Goal: Information Seeking & Learning: Check status

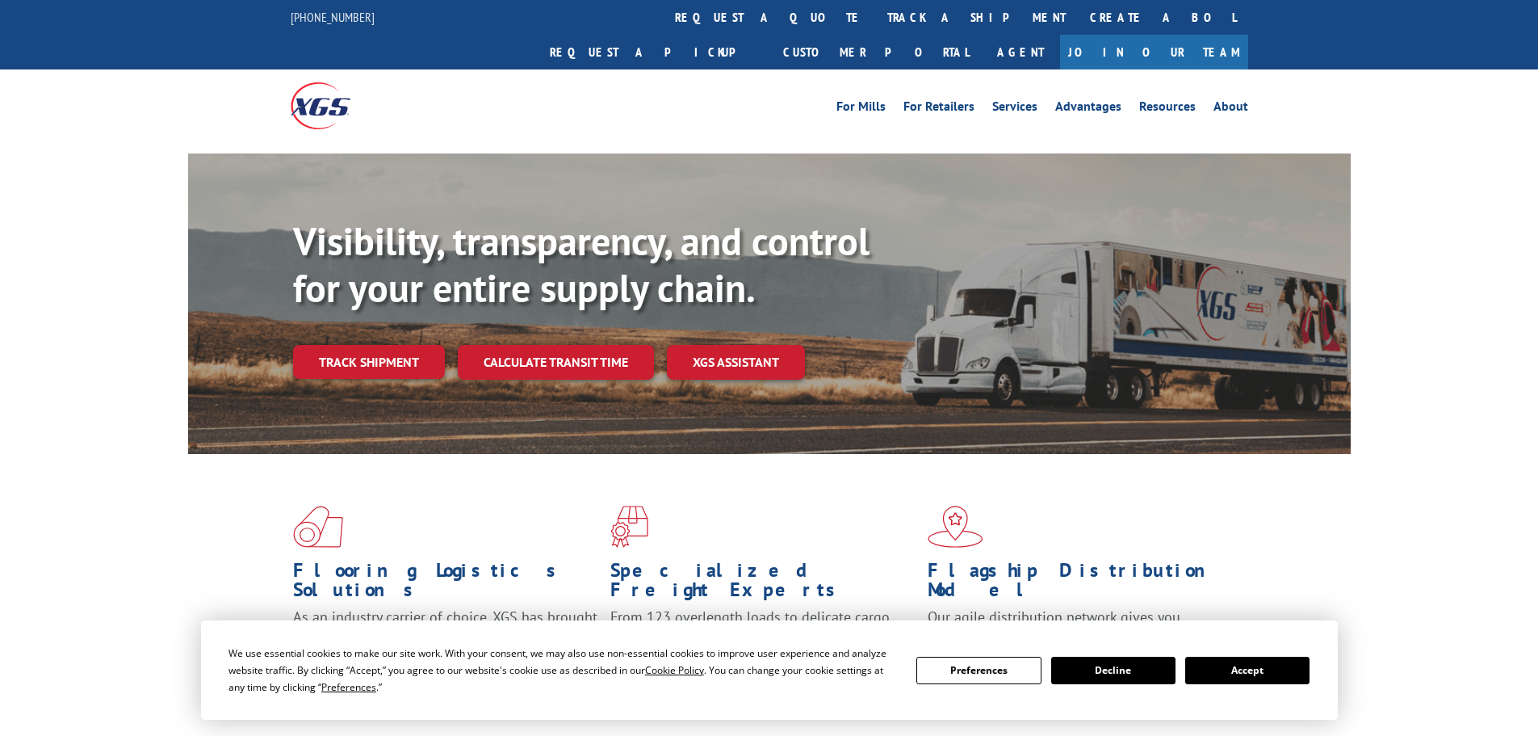
click at [1085, 669] on button "Decline" at bounding box center [1113, 669] width 124 height 27
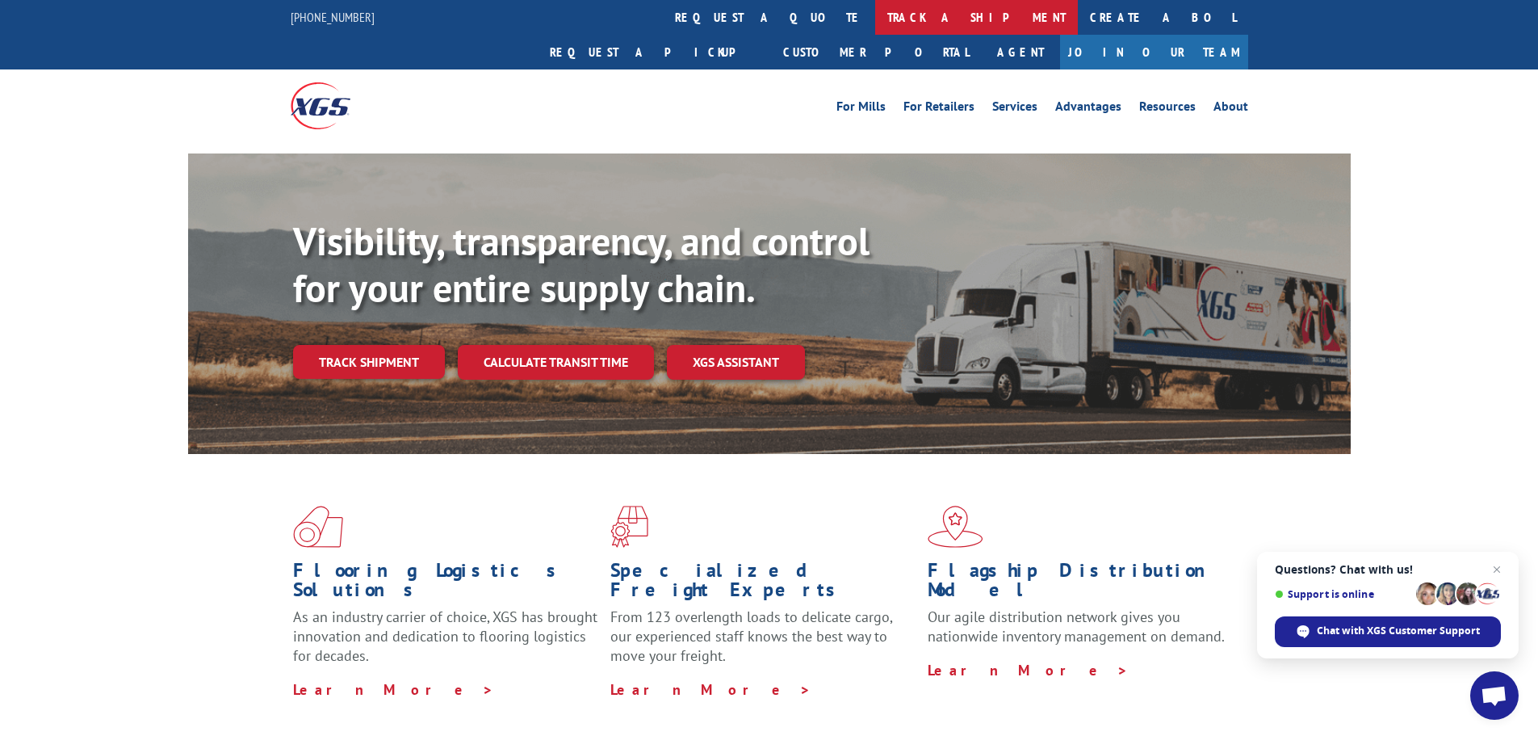
click at [875, 23] on link "track a shipment" at bounding box center [976, 17] width 203 height 35
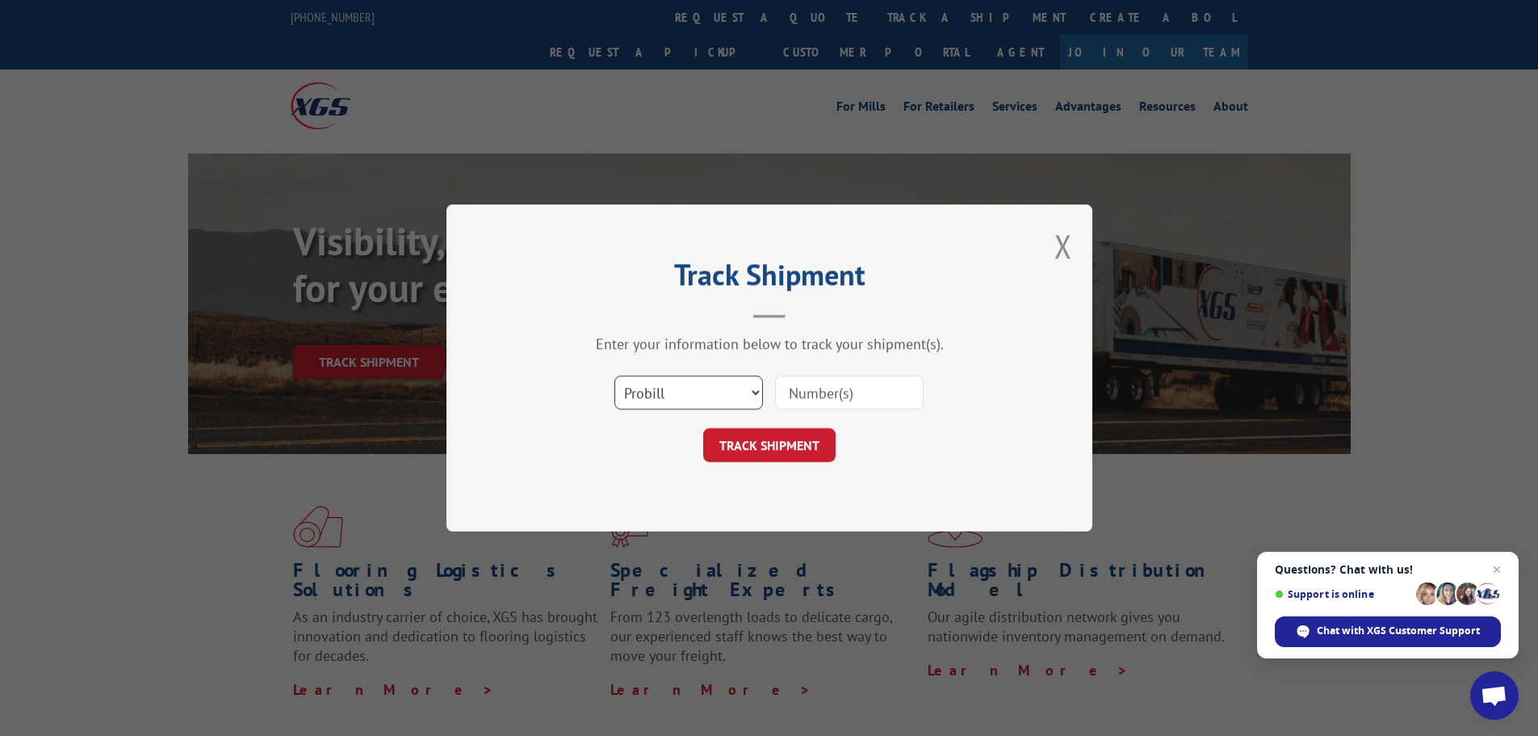
click at [711, 392] on select "Select category... Probill BOL PO" at bounding box center [688, 392] width 149 height 34
click at [804, 401] on input at bounding box center [849, 392] width 149 height 34
type input "9"
type input "08192025"
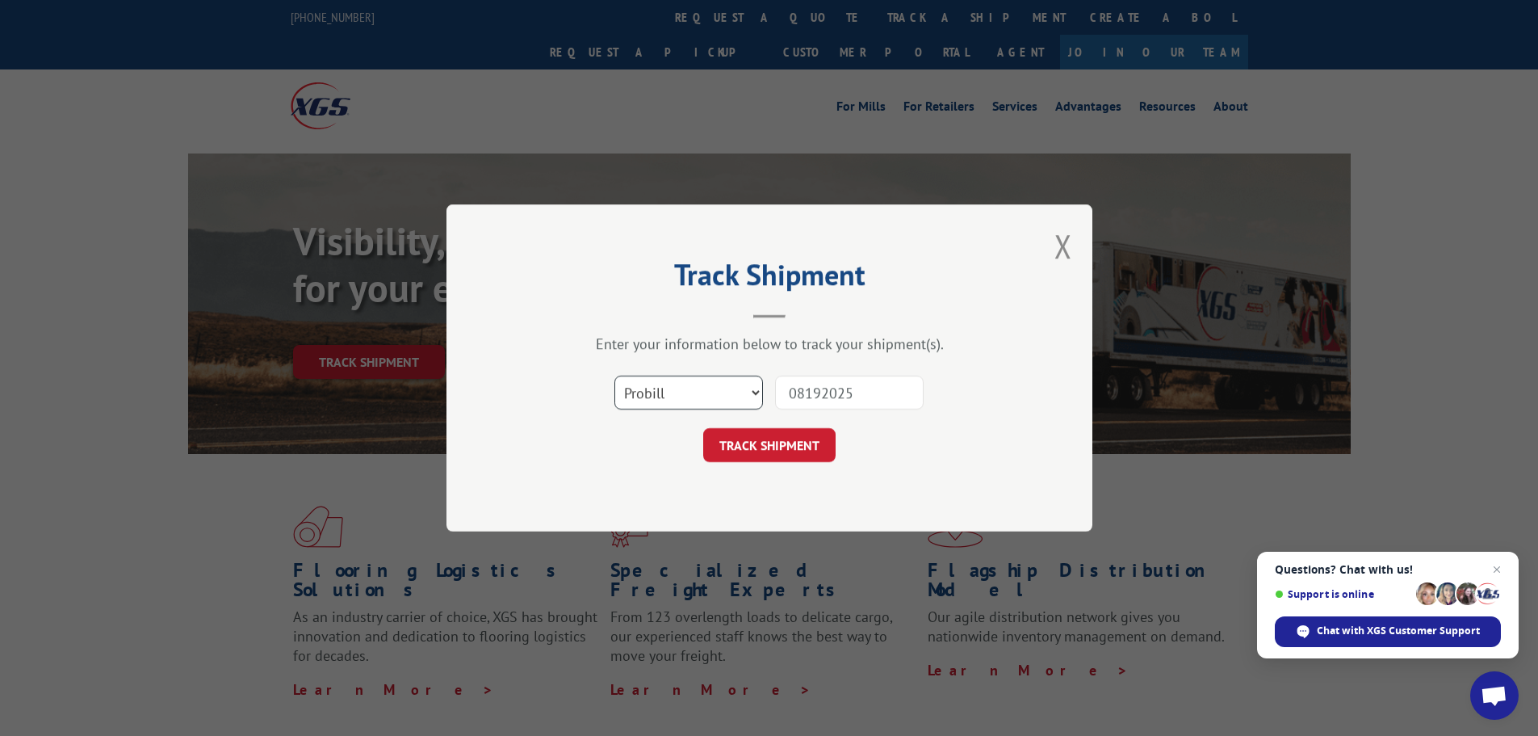
click at [631, 389] on select "Select category... Probill BOL PO" at bounding box center [688, 392] width 149 height 34
select select "bol"
click at [614, 375] on select "Select category... Probill BOL PO" at bounding box center [688, 392] width 149 height 34
drag, startPoint x: 824, startPoint y: 397, endPoint x: 765, endPoint y: 390, distance: 59.4
click at [765, 390] on div "Select category... Probill BOL PO 08192025" at bounding box center [769, 392] width 484 height 53
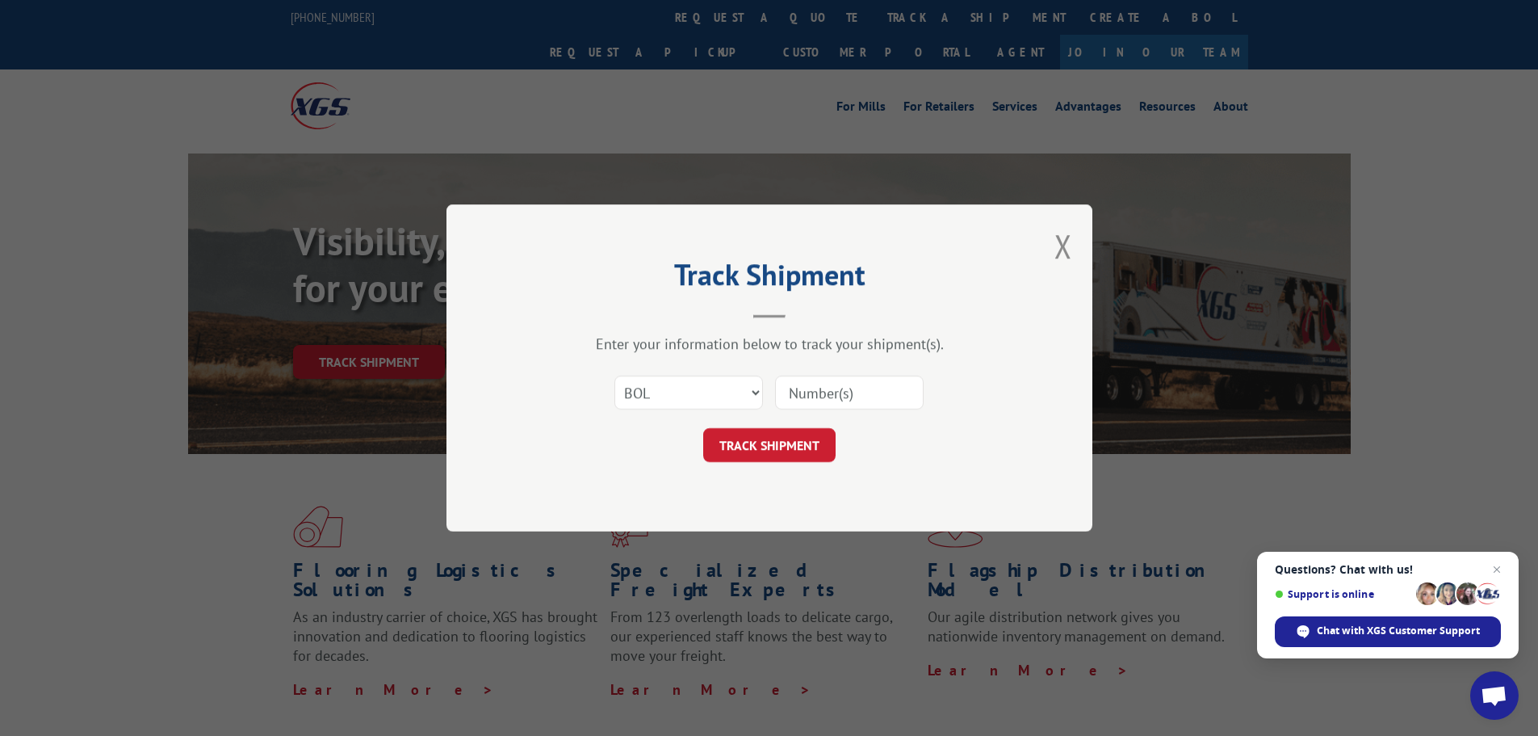
click at [780, 389] on input at bounding box center [849, 392] width 149 height 34
click at [737, 394] on select "Select category... Probill BOL PO" at bounding box center [688, 392] width 149 height 34
click at [614, 375] on select "Select category... Probill BOL PO" at bounding box center [688, 392] width 149 height 34
click at [815, 383] on input at bounding box center [849, 392] width 149 height 34
click at [836, 396] on input at bounding box center [849, 392] width 149 height 34
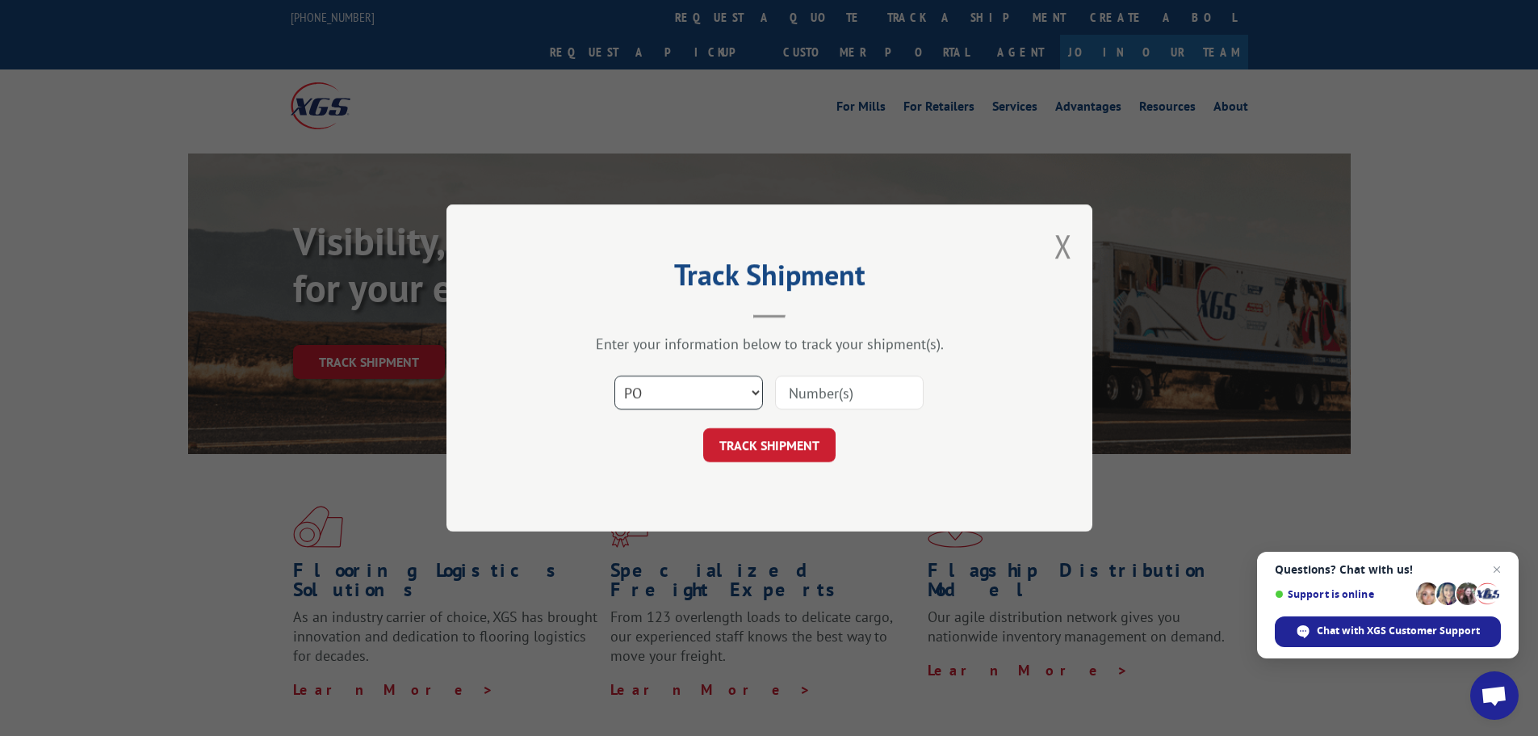
click at [716, 397] on select "Select category... Probill BOL PO" at bounding box center [688, 392] width 149 height 34
select select "probill"
click at [614, 375] on select "Select category... Probill BOL PO" at bounding box center [688, 392] width 149 height 34
click at [805, 398] on input at bounding box center [849, 392] width 149 height 34
type input "17553052"
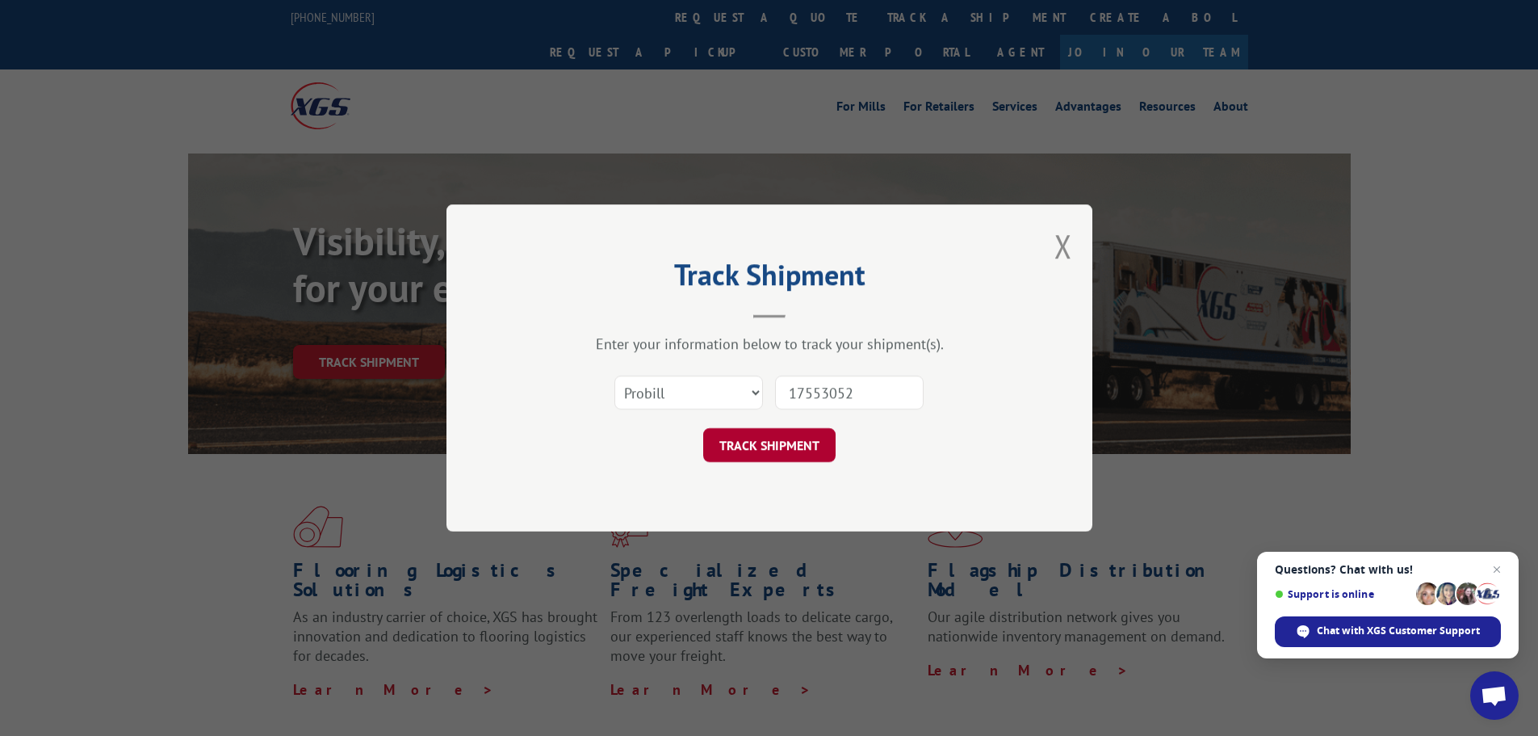
click at [787, 447] on button "TRACK SHIPMENT" at bounding box center [769, 445] width 132 height 34
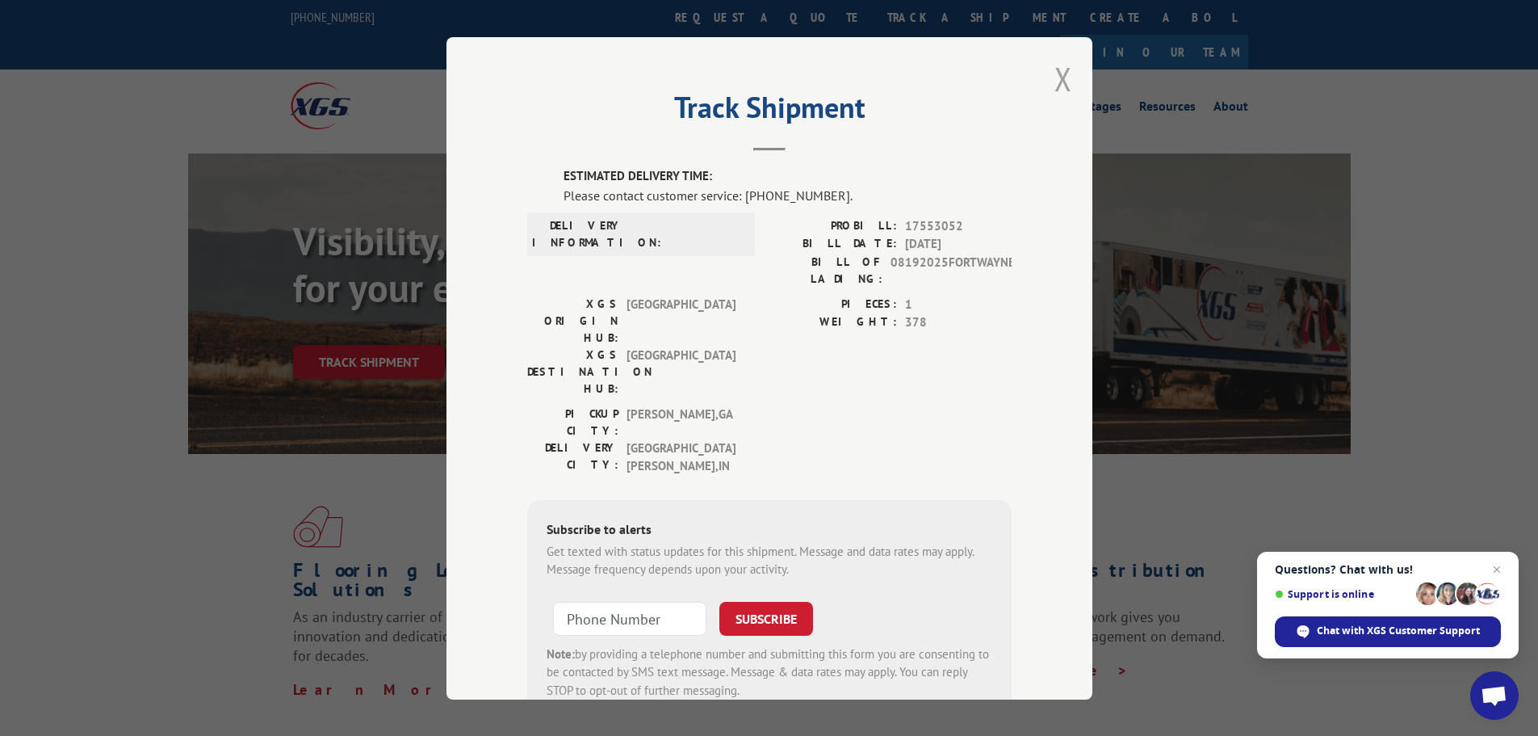
click at [1055, 79] on button "Close modal" at bounding box center [1064, 78] width 18 height 43
